Goal: Find specific page/section: Find specific page/section

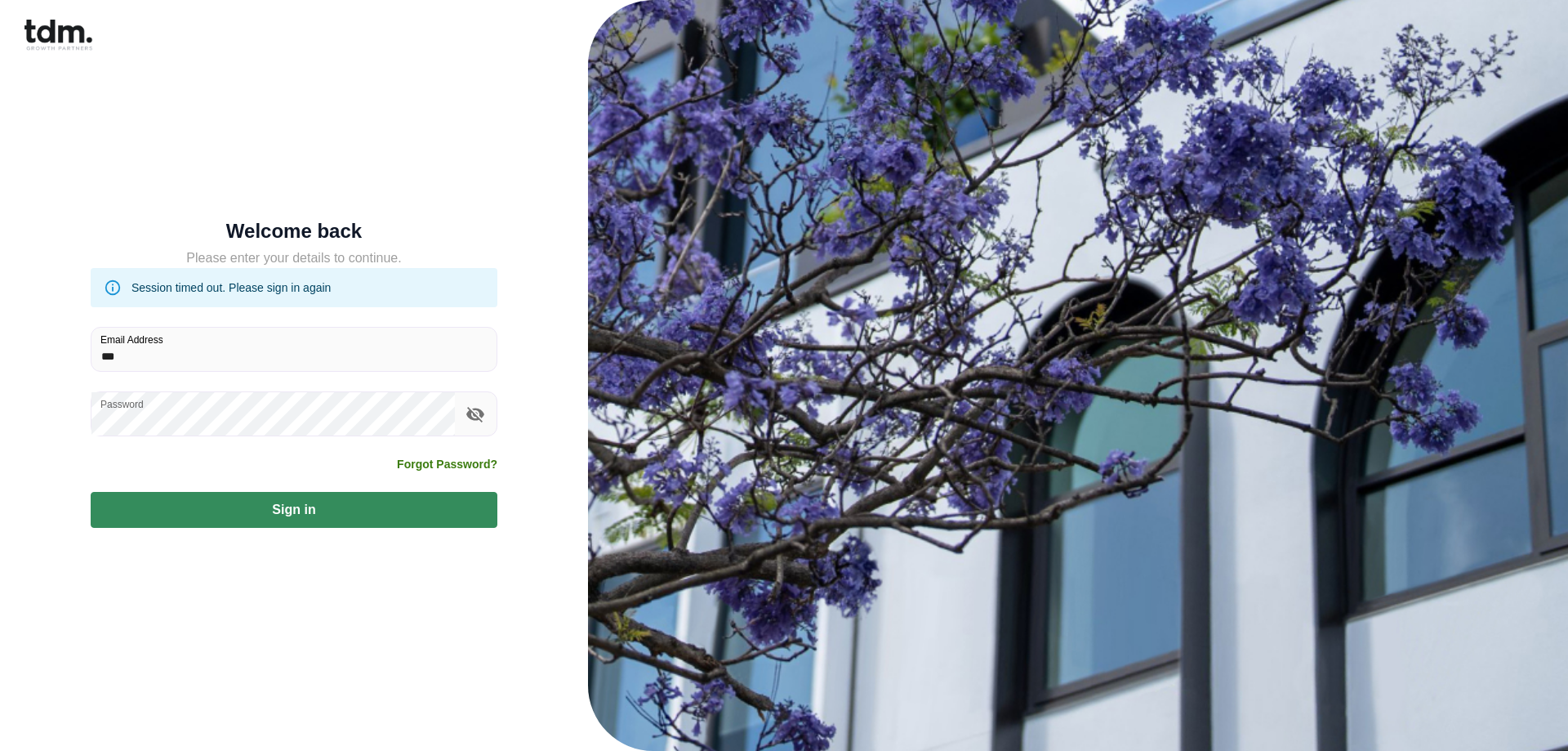
type input "**********"
click at [279, 513] on button "Sign in" at bounding box center [295, 510] width 407 height 36
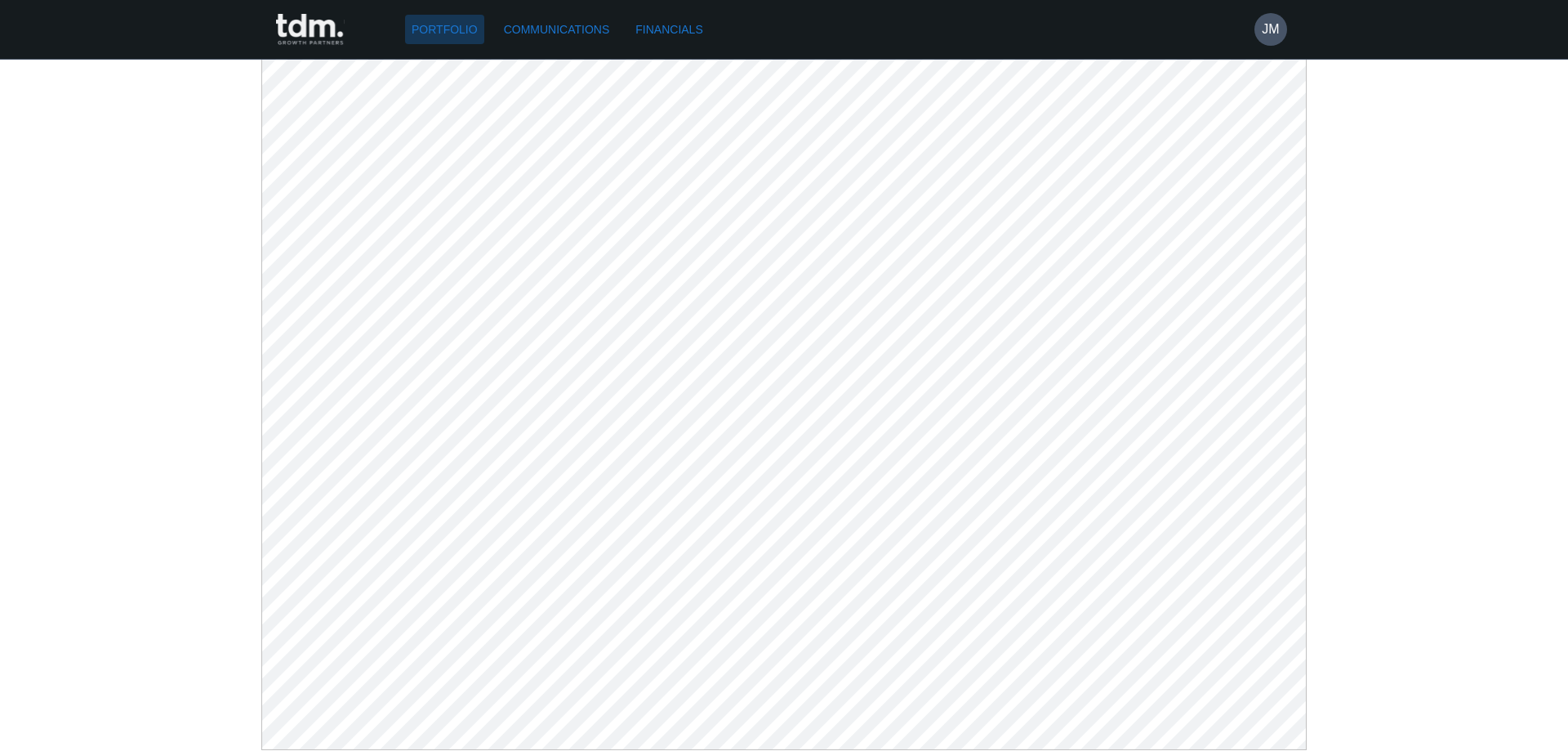
click at [457, 36] on link "Portfolio" at bounding box center [445, 29] width 79 height 30
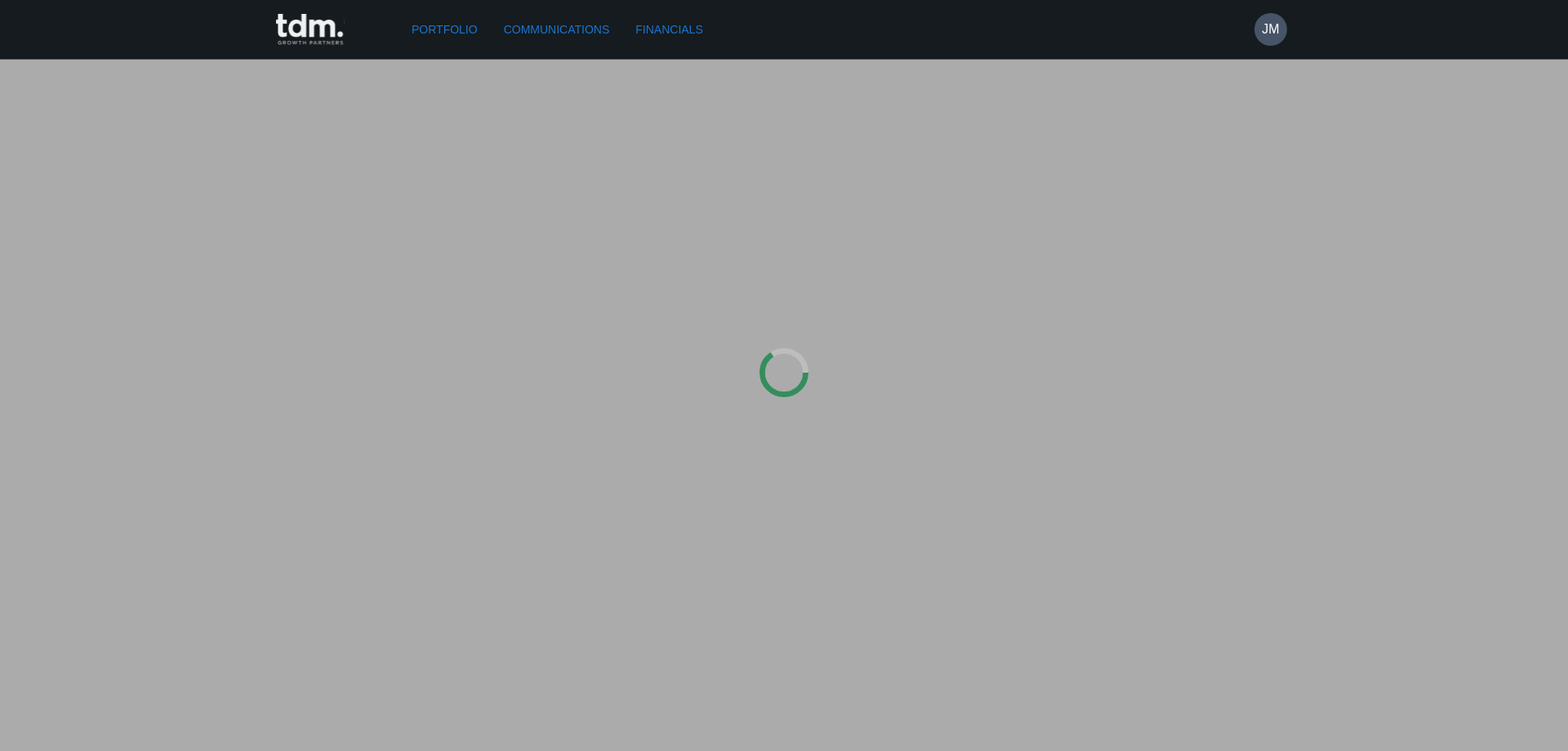
type input "*********"
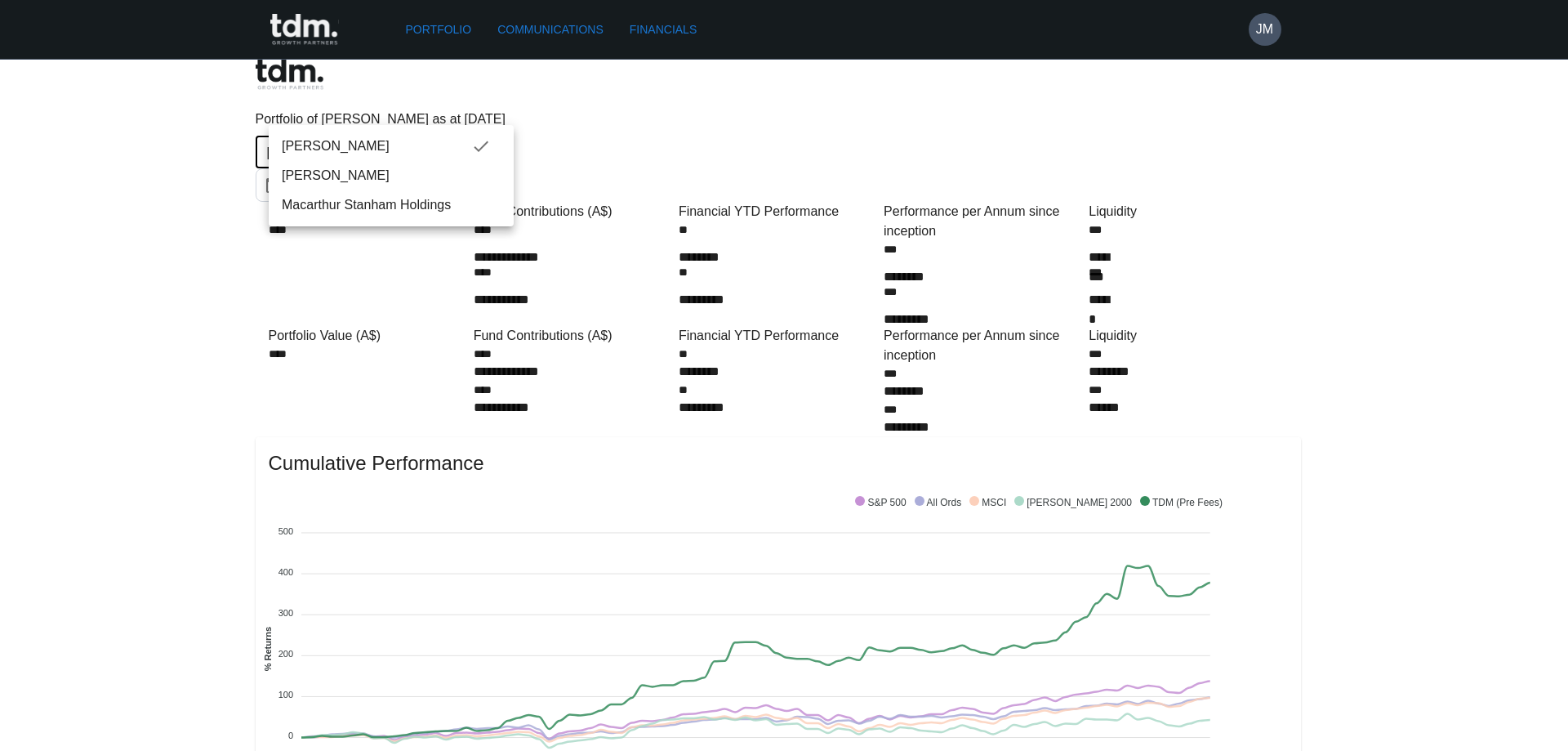
click at [436, 208] on span "Macarthur Stanham Holdings" at bounding box center [391, 205] width 219 height 20
type input "**********"
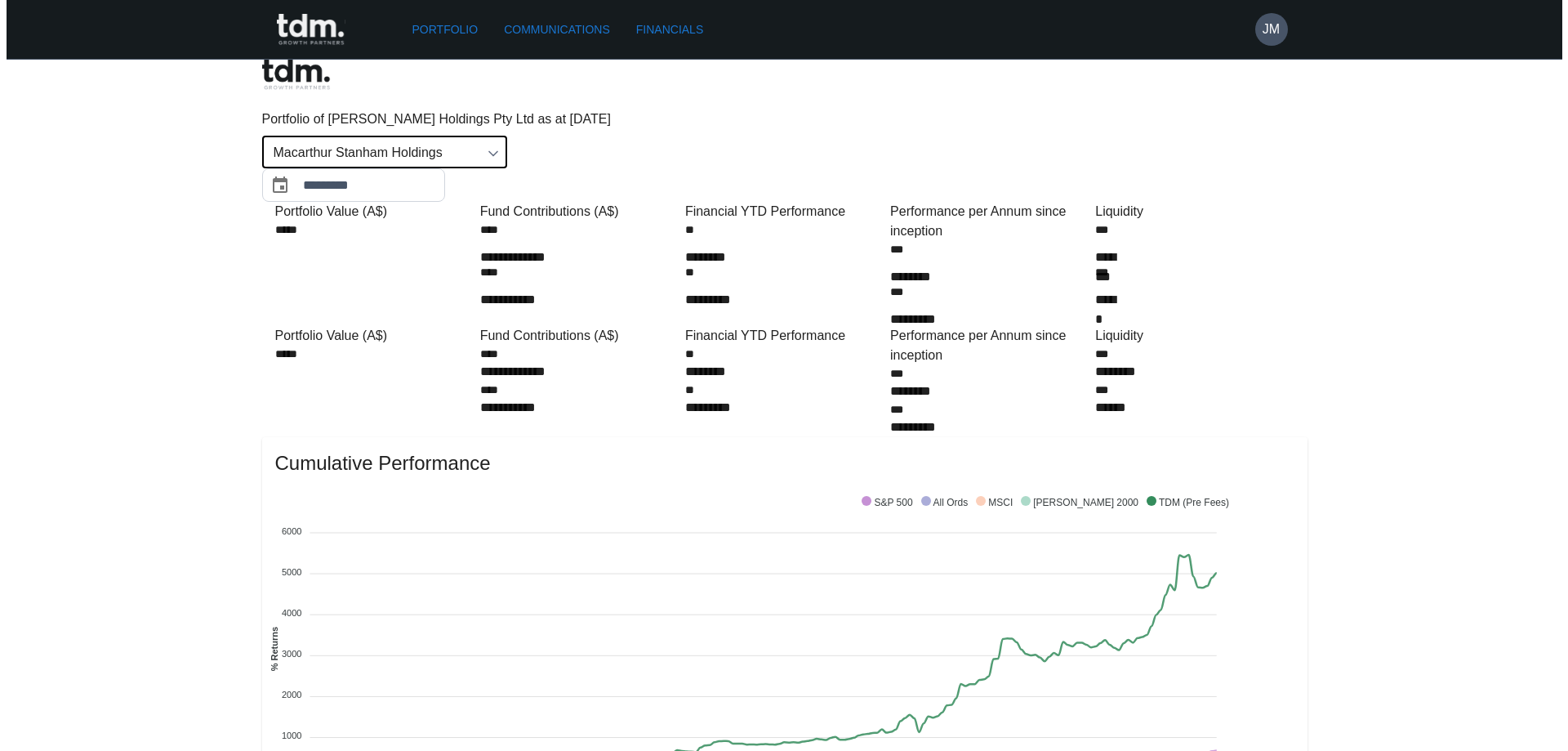
scroll to position [656, 0]
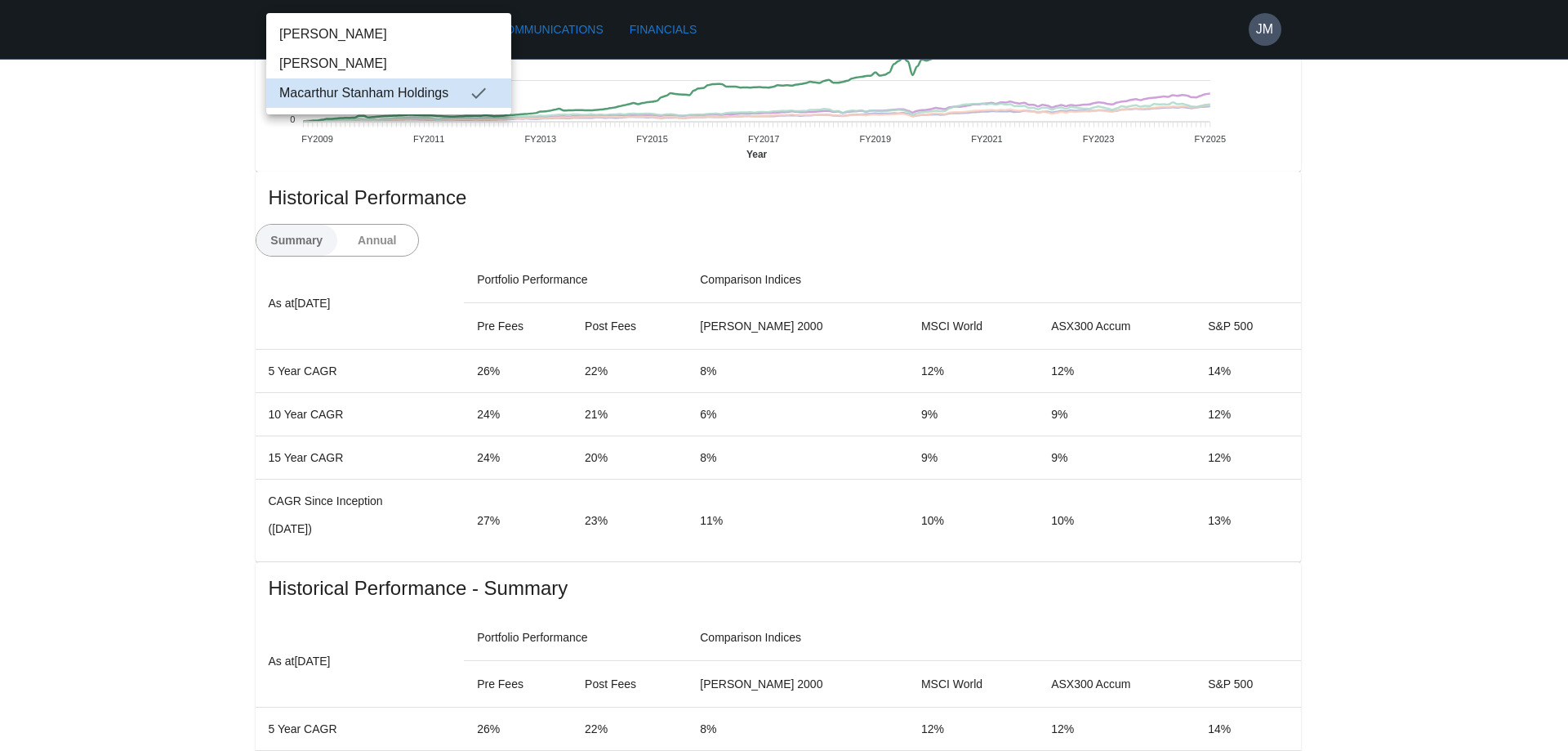
click at [480, 536] on div at bounding box center [784, 375] width 1568 height 751
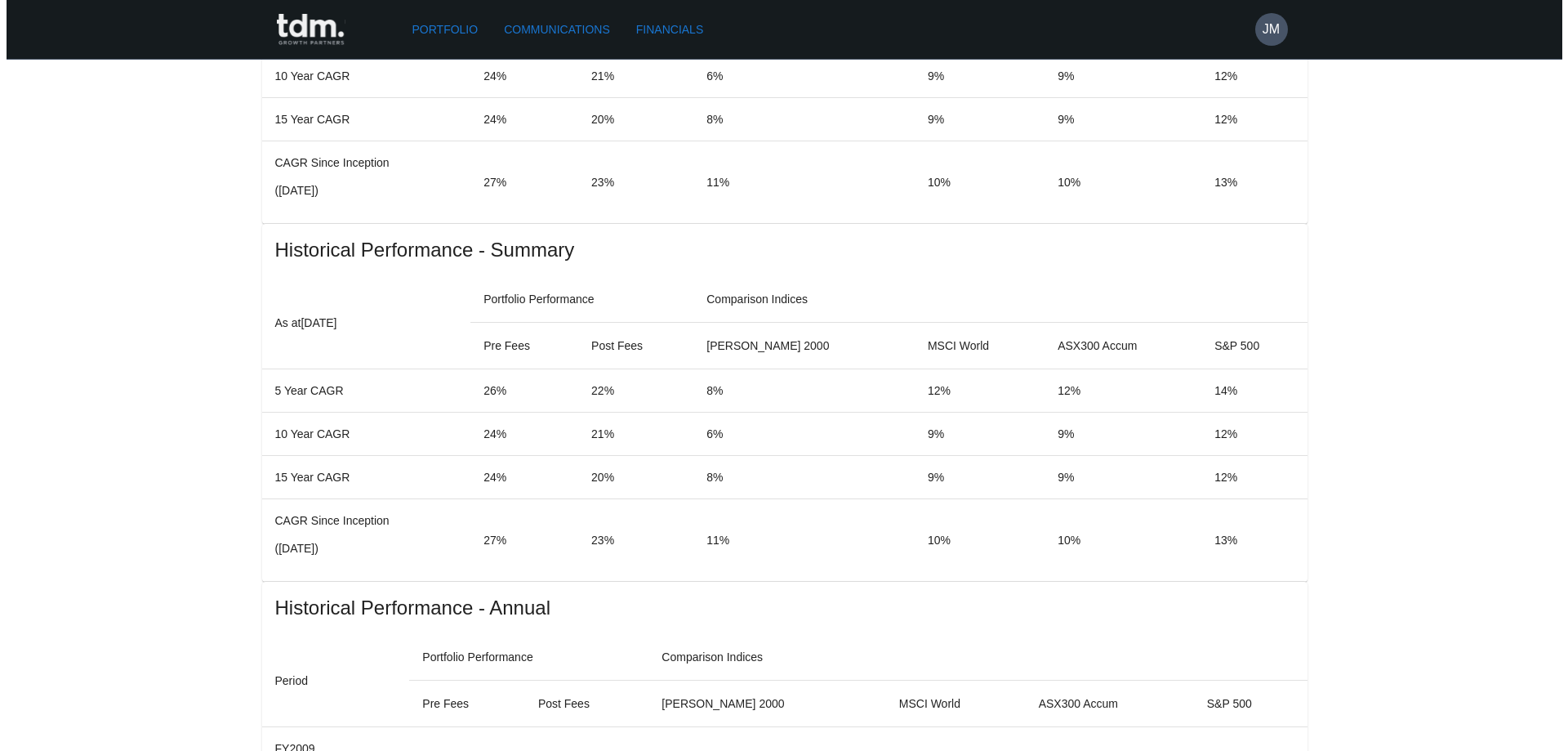
scroll to position [989, 0]
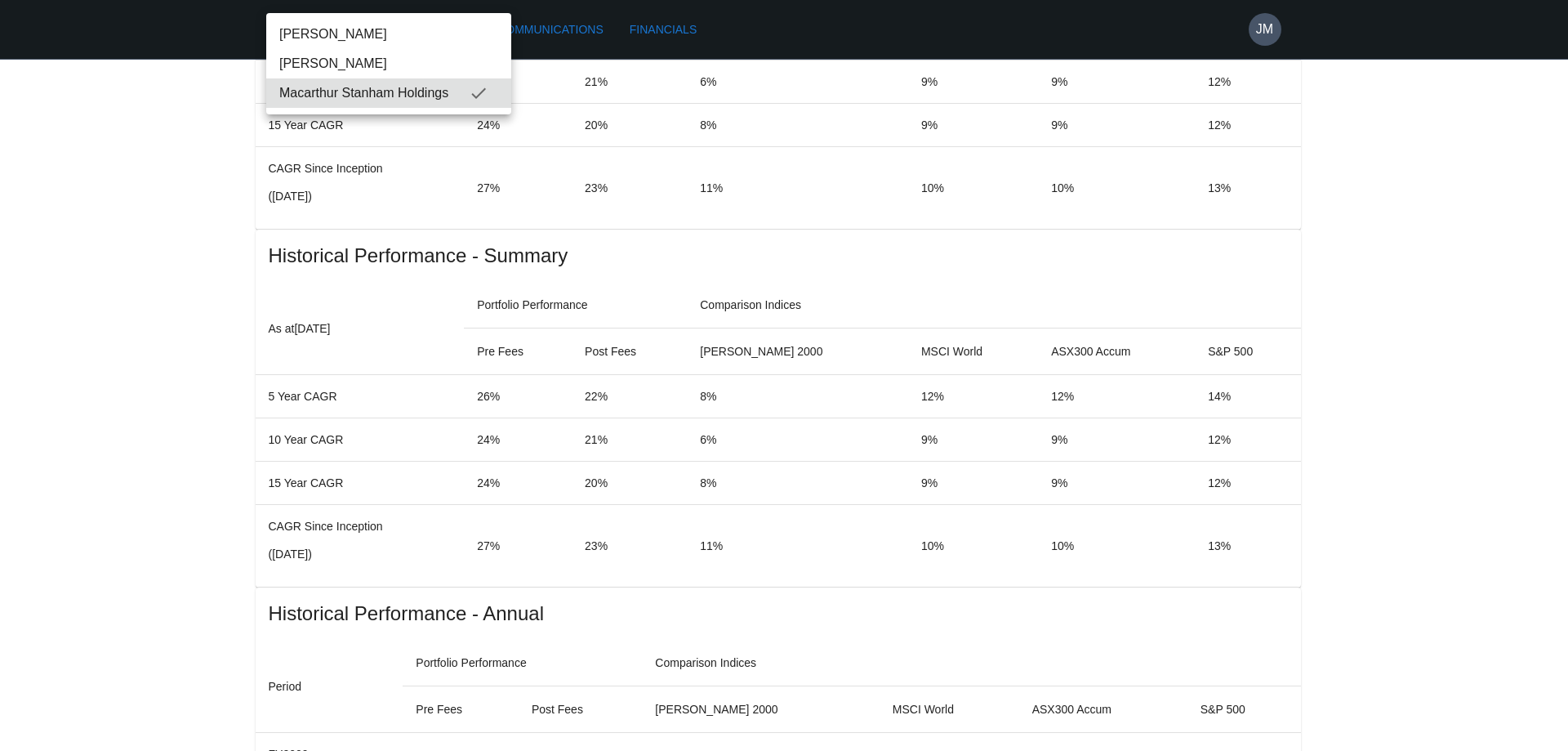
click at [989, 330] on div at bounding box center [784, 375] width 1568 height 751
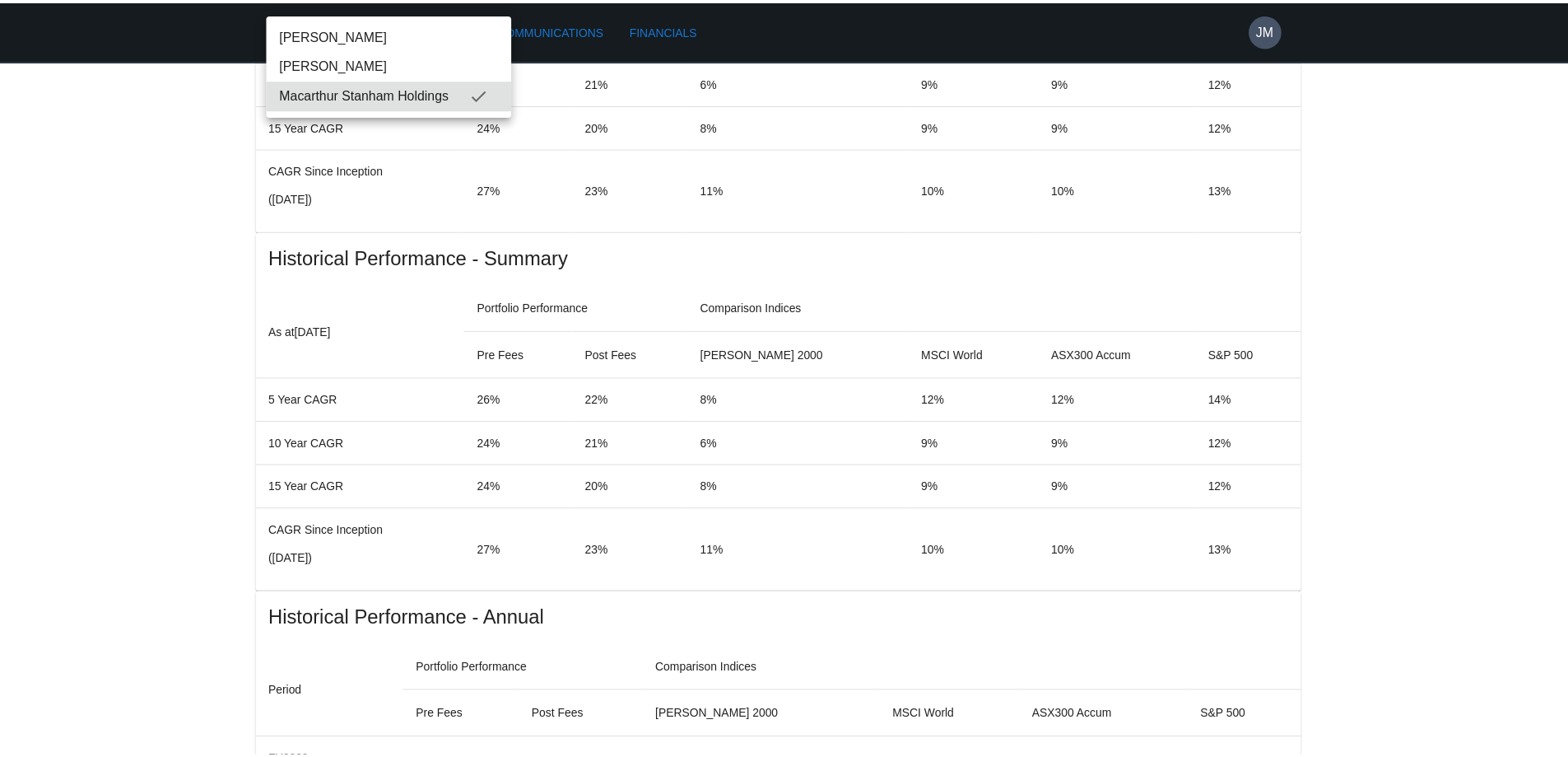
scroll to position [0, 0]
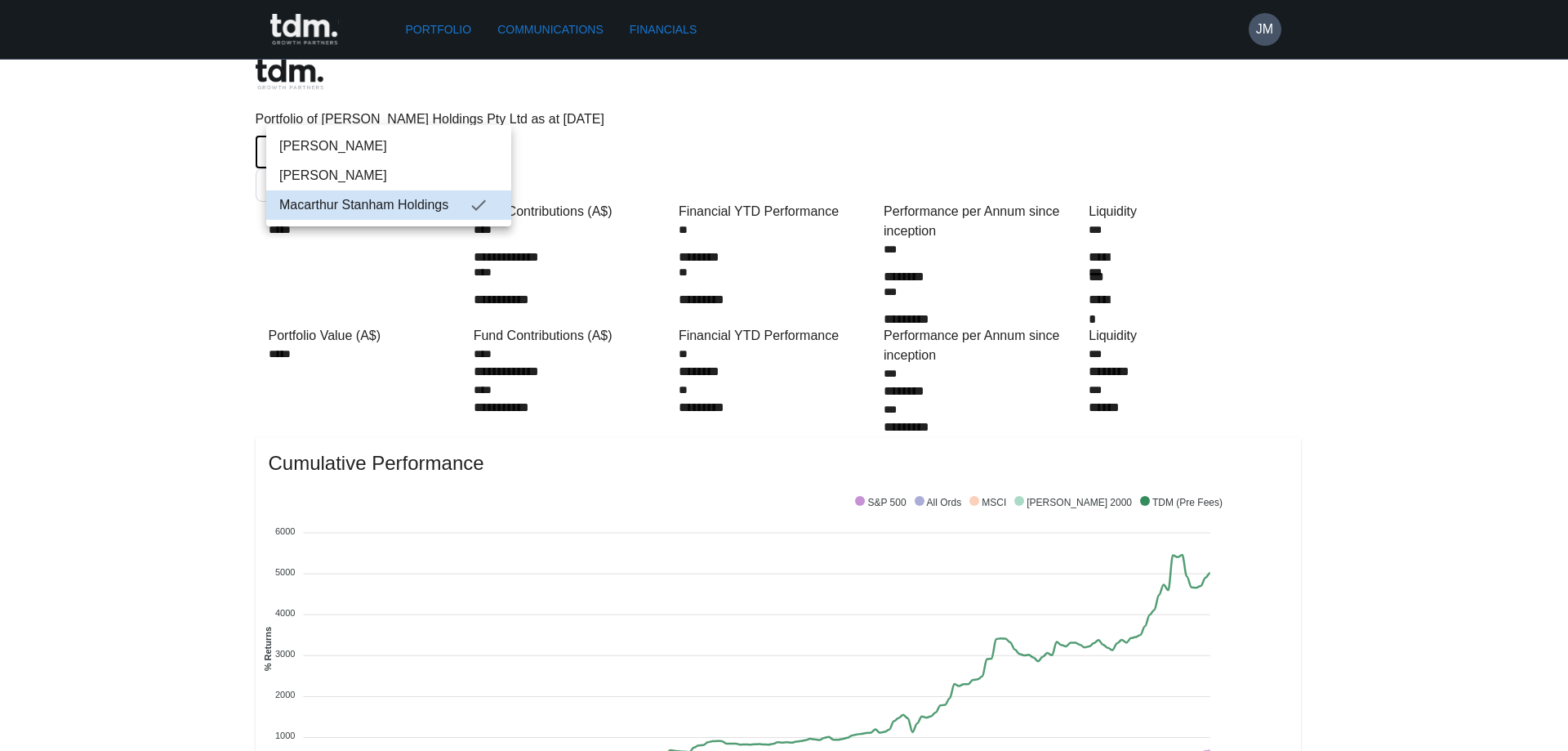
click at [1341, 379] on div at bounding box center [784, 375] width 1568 height 751
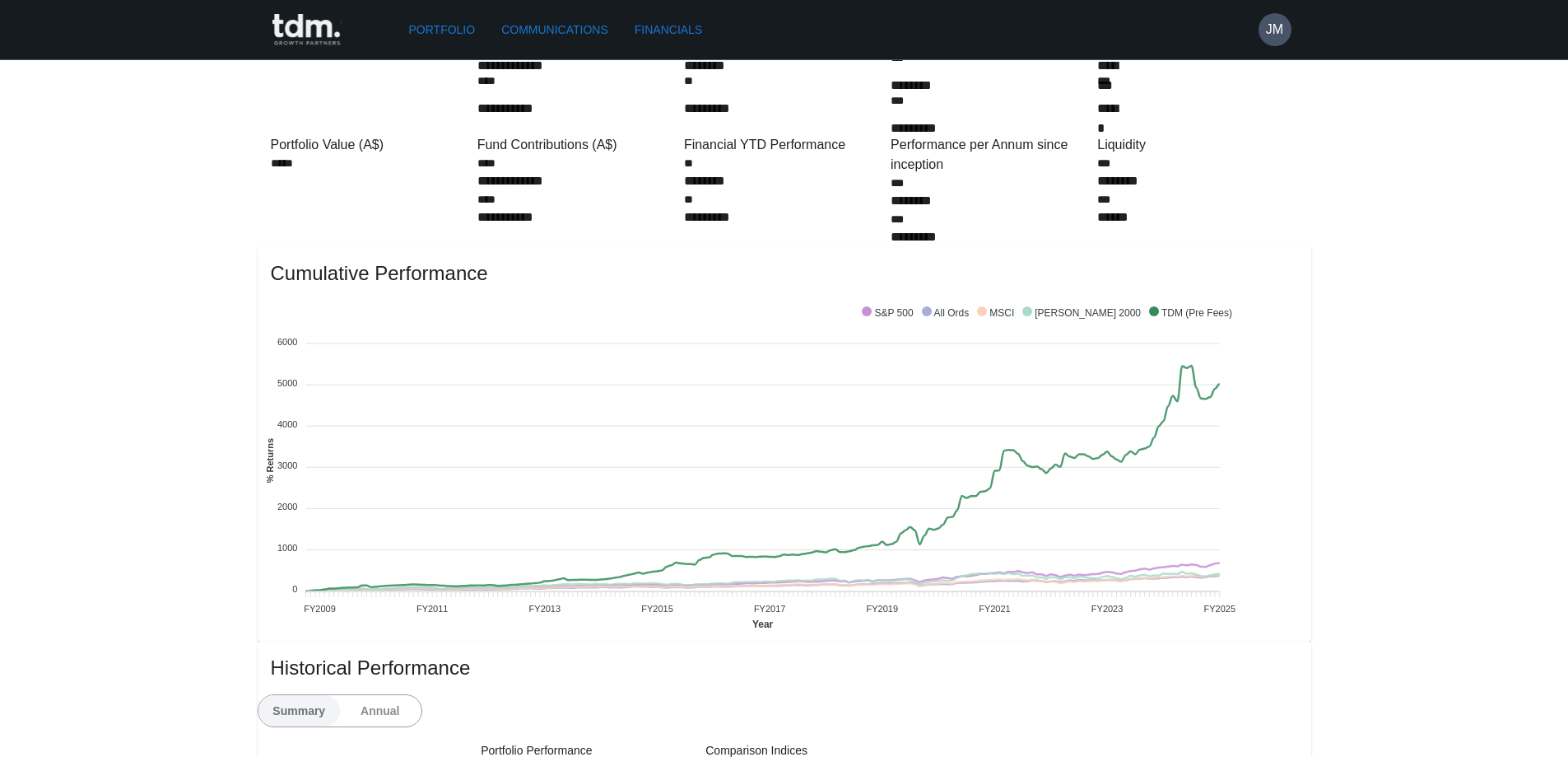
scroll to position [185, 0]
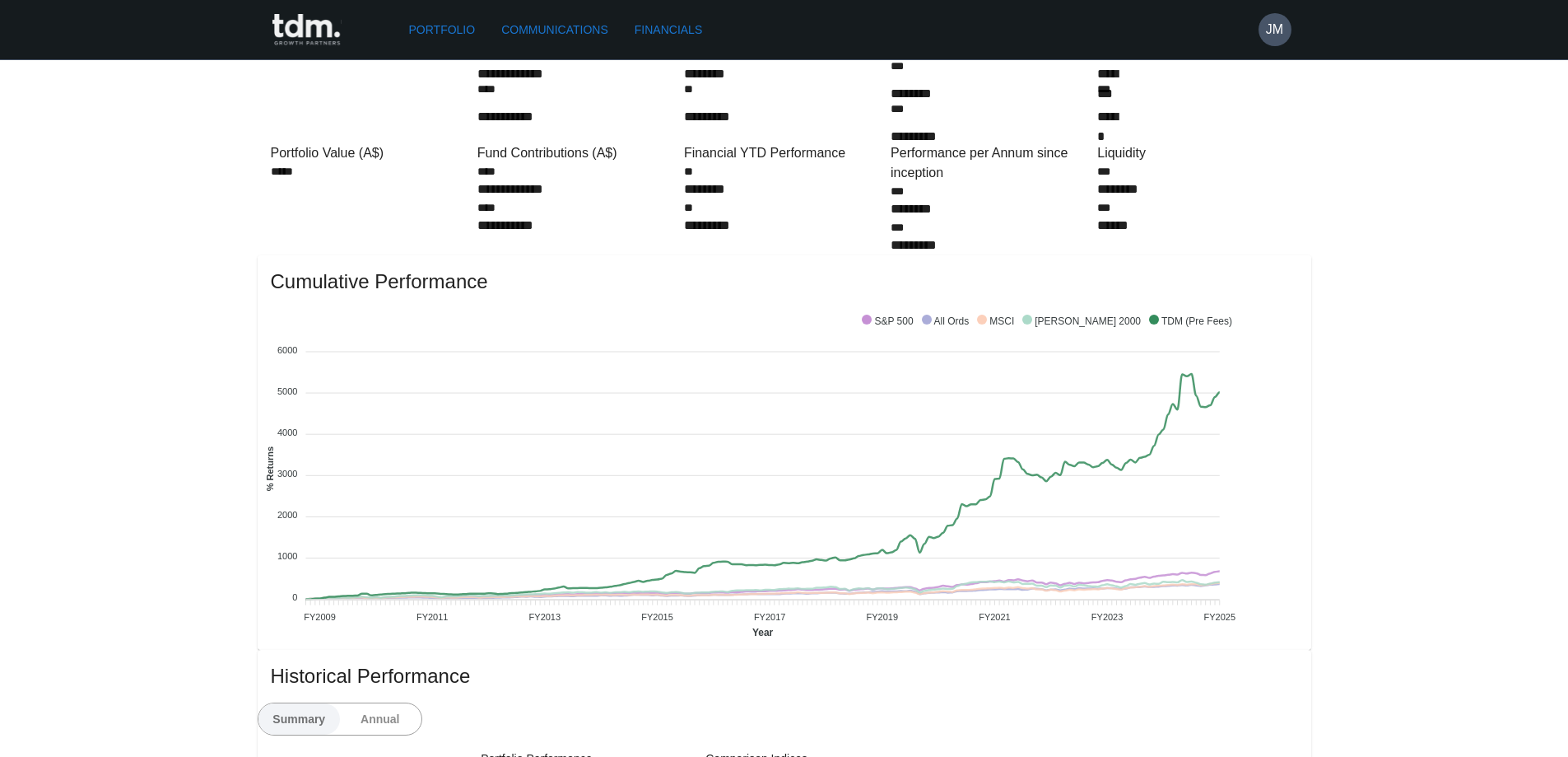
click at [452, 41] on link "Portfolio" at bounding box center [442, 30] width 80 height 31
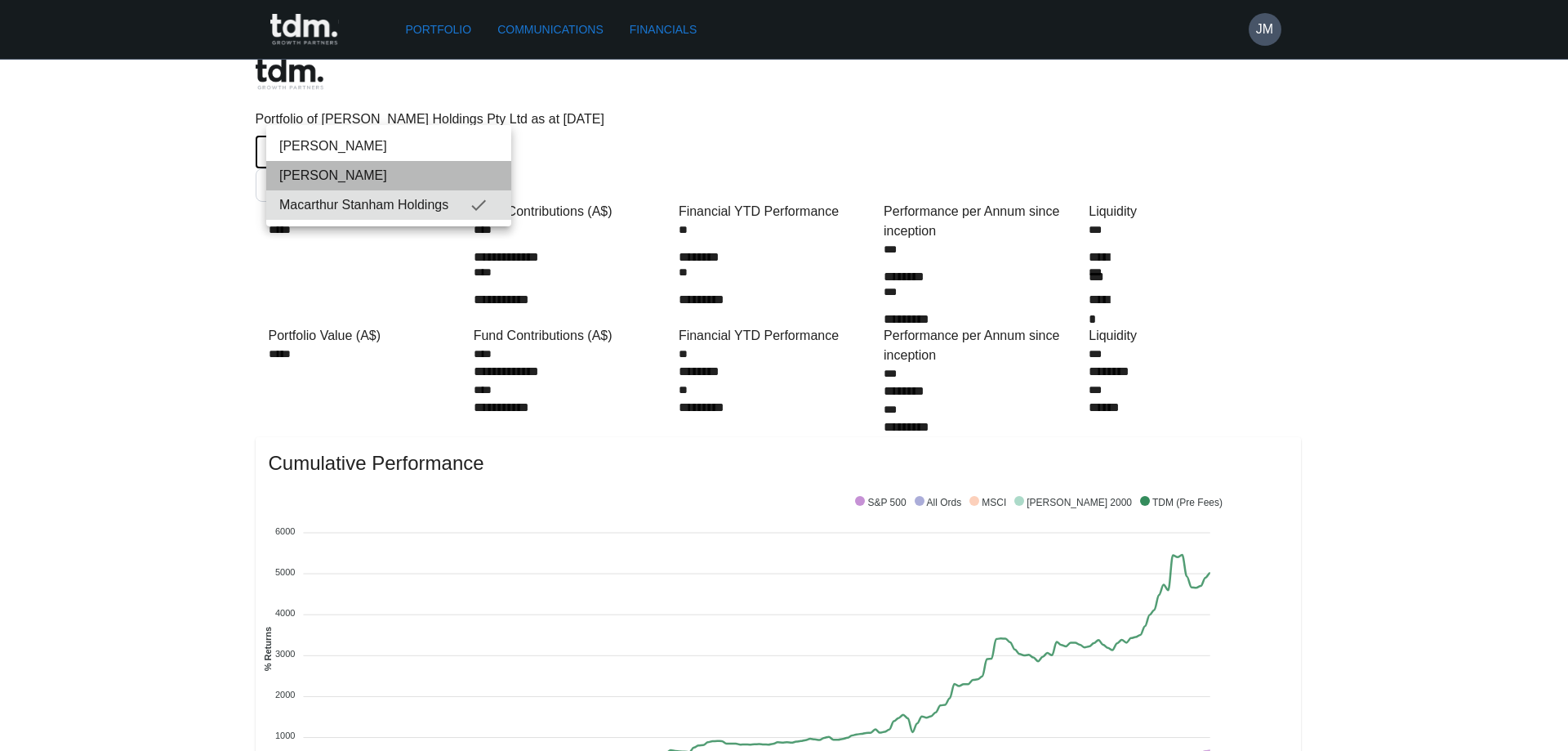
click at [480, 179] on span "[PERSON_NAME]" at bounding box center [388, 176] width 219 height 20
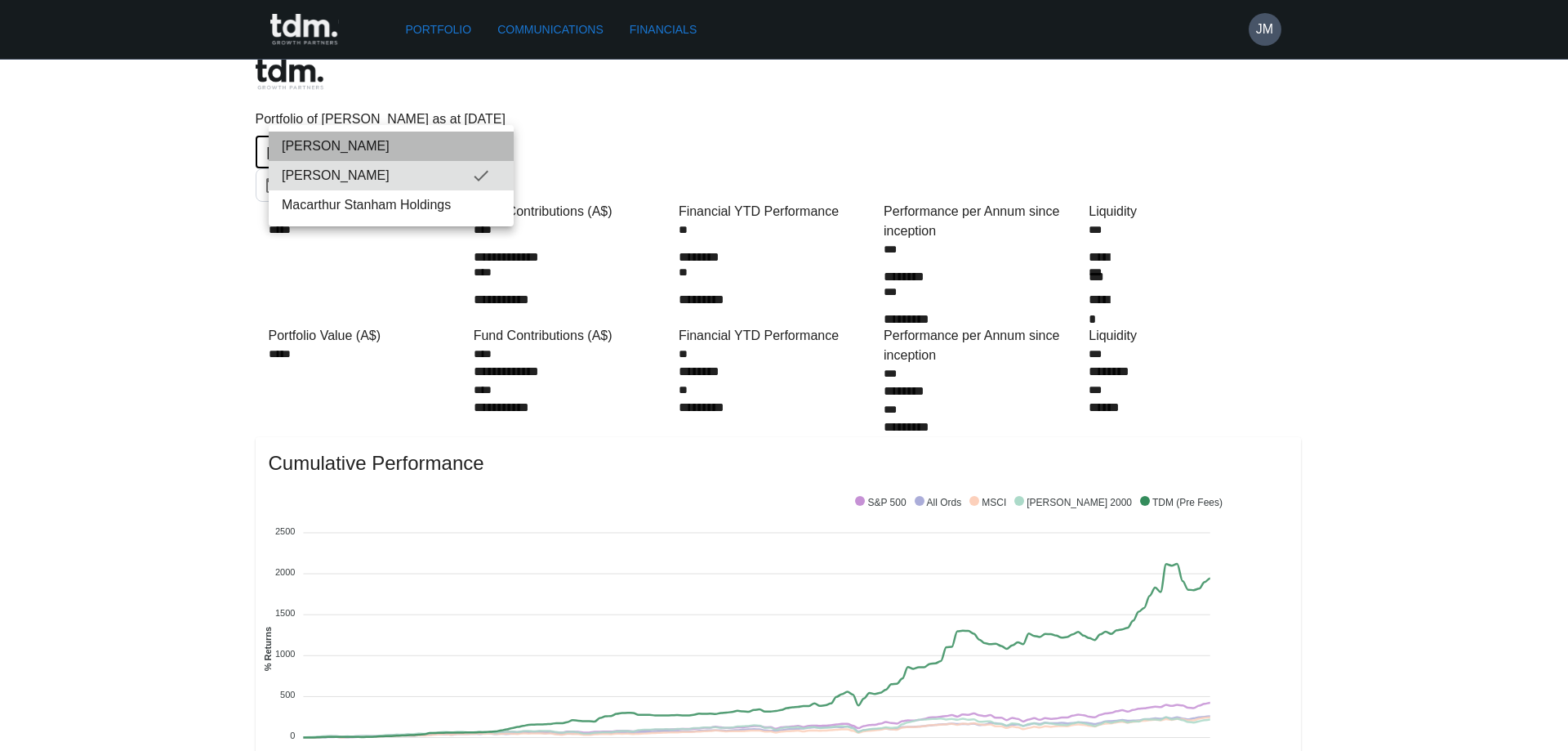
click at [463, 147] on span "[PERSON_NAME]" at bounding box center [391, 146] width 219 height 20
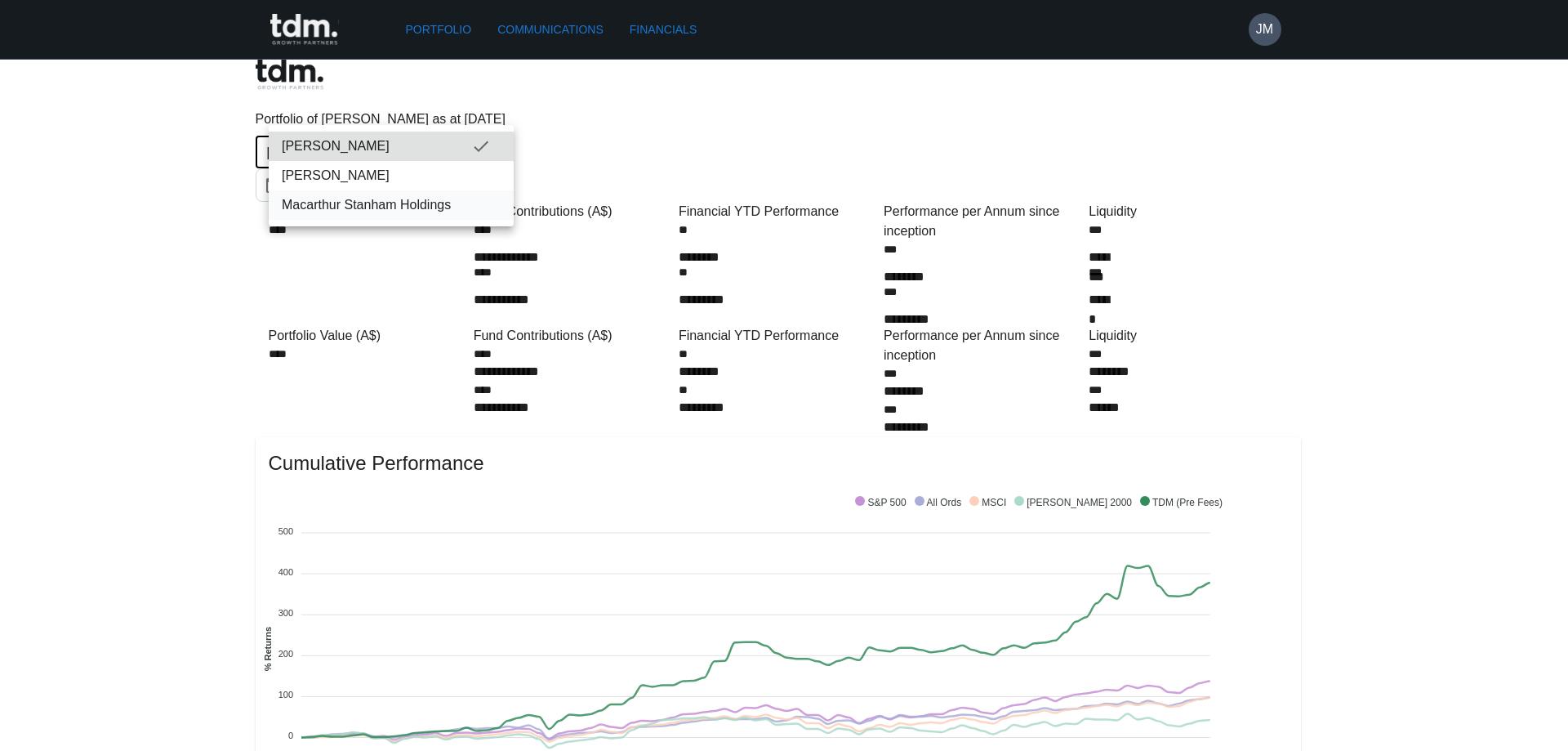
click at [455, 201] on span "Macarthur Stanham Holdings" at bounding box center [391, 205] width 219 height 20
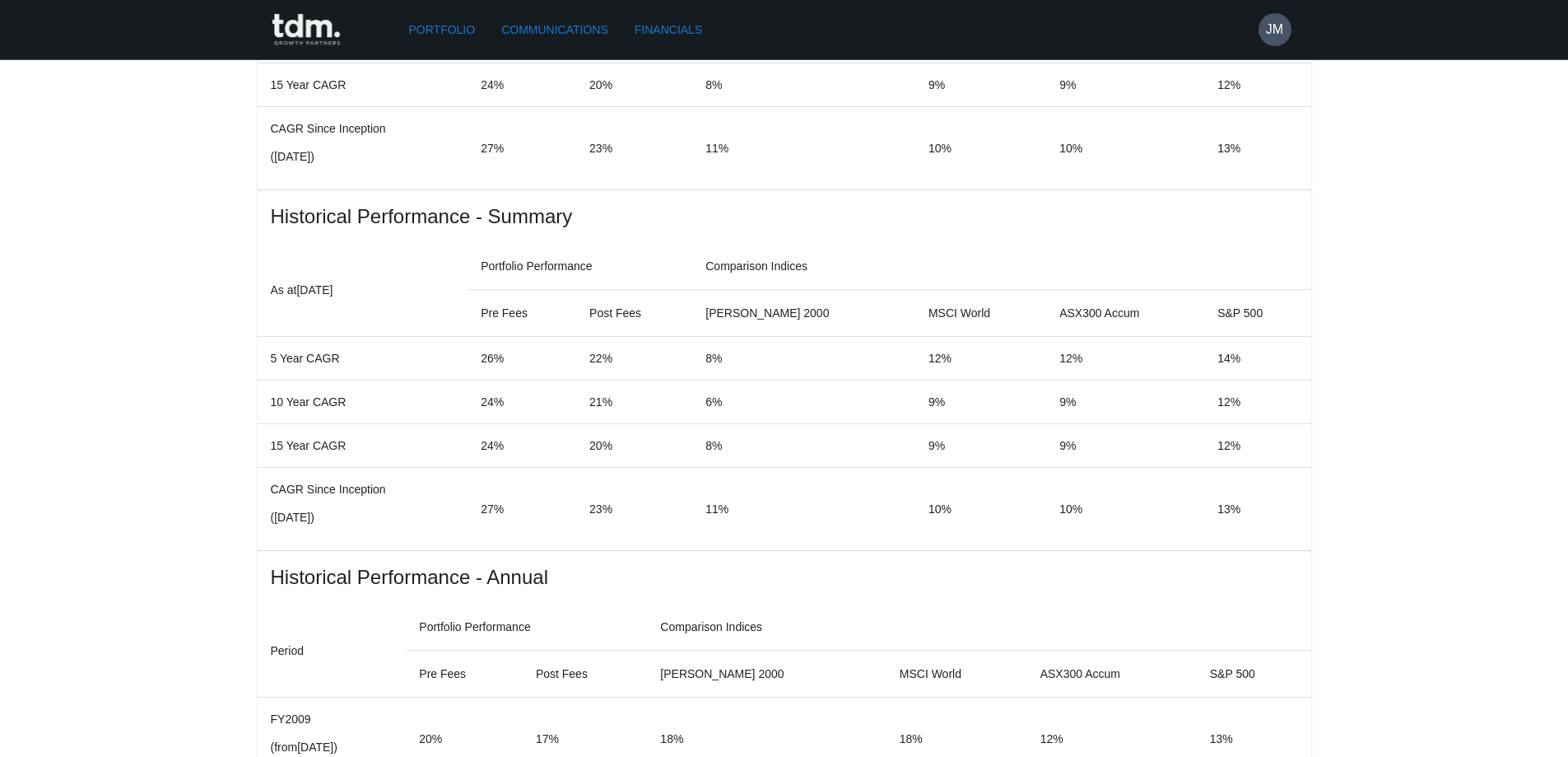
scroll to position [1041, 0]
